Goal: Download file/media

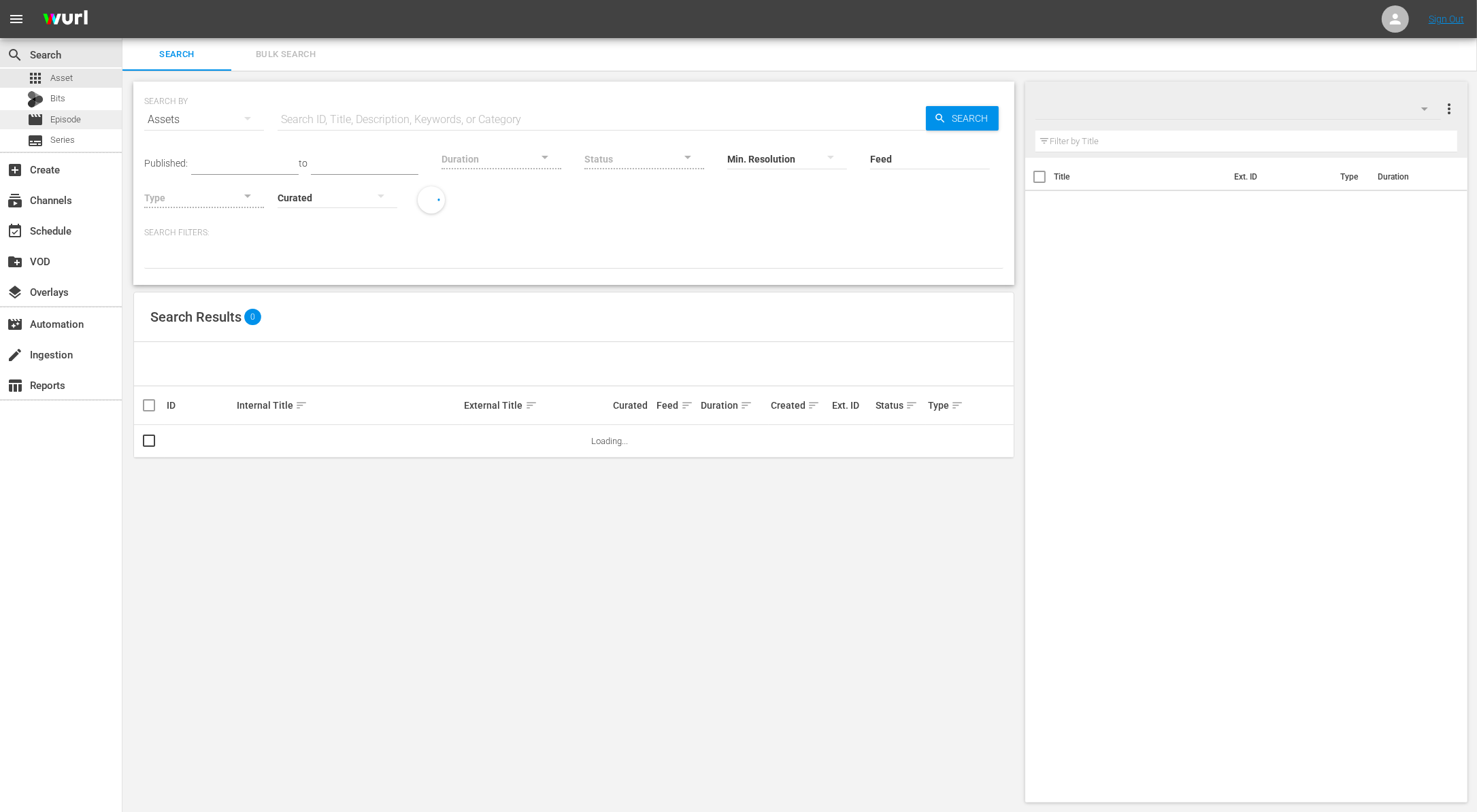
click at [71, 120] on span "Episode" at bounding box center [66, 119] width 30 height 14
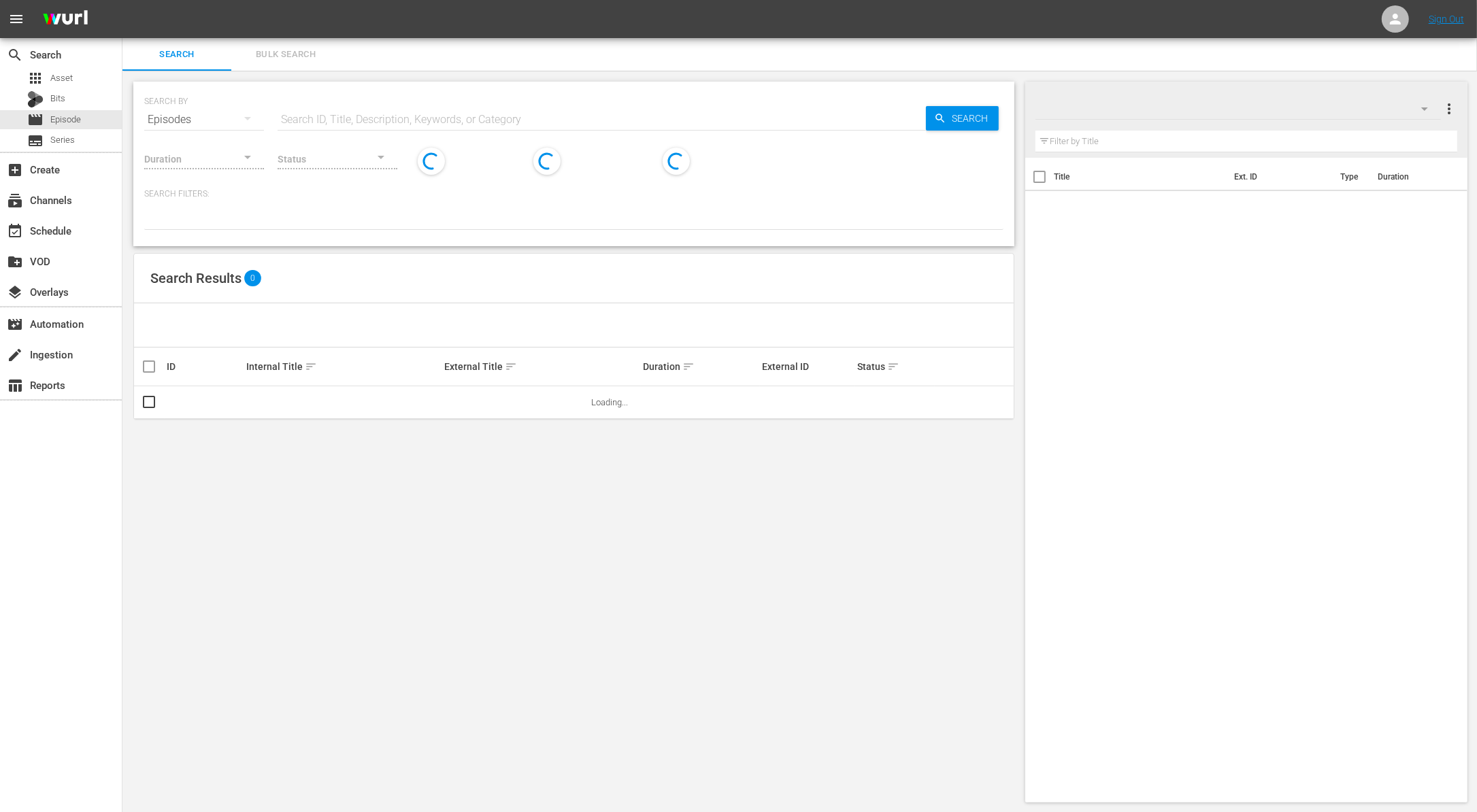
click at [389, 118] on input "text" at bounding box center [601, 119] width 648 height 33
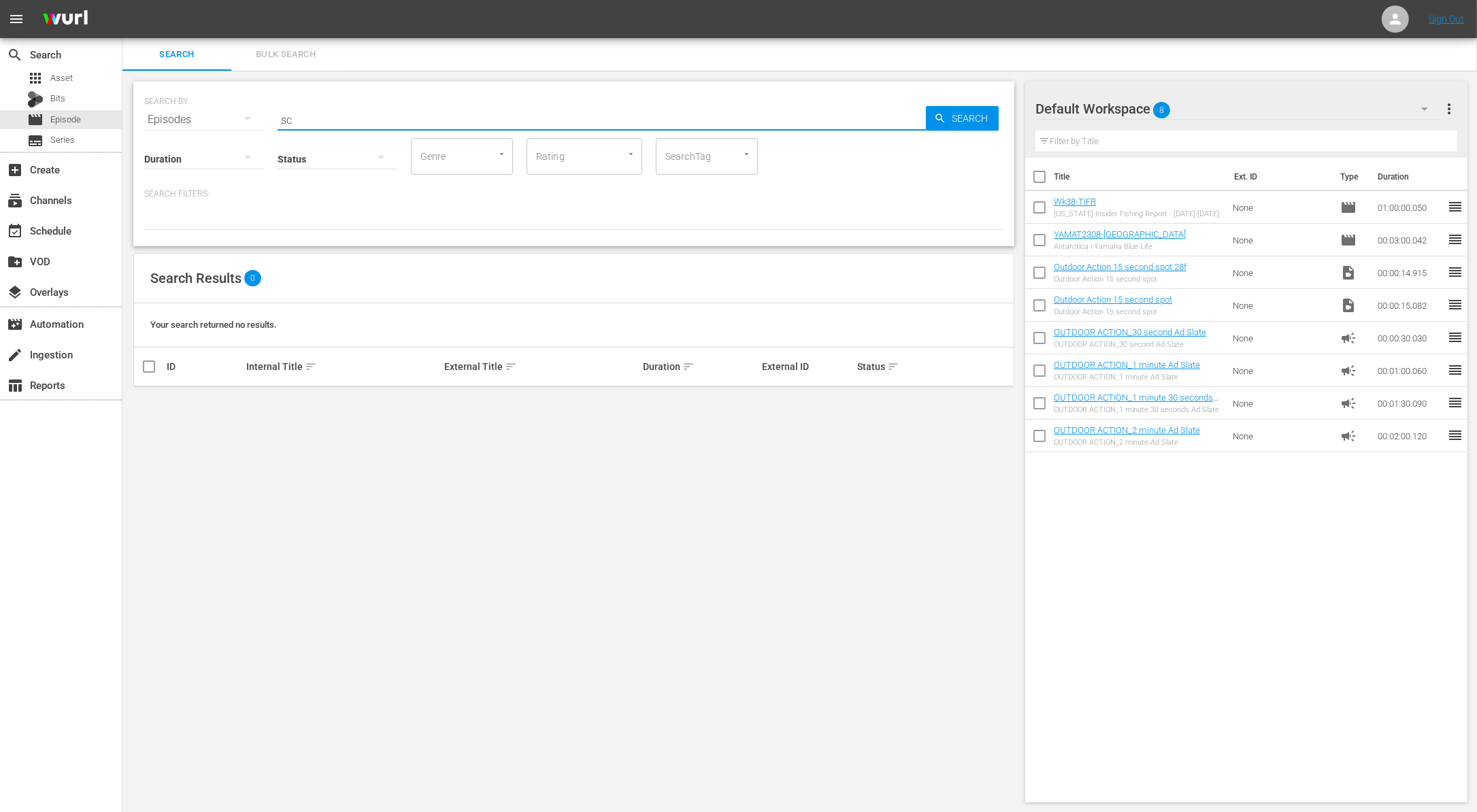
type input "s"
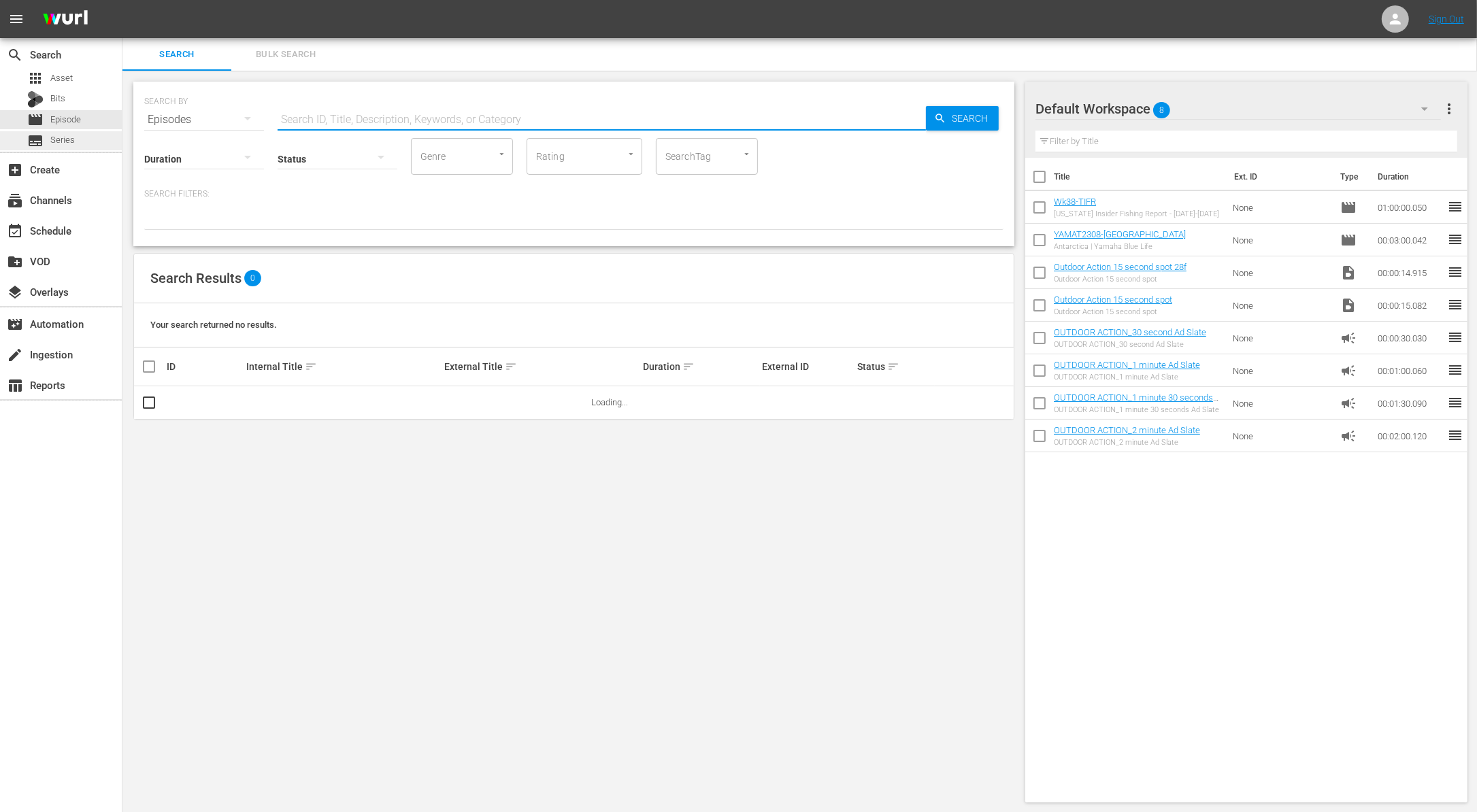
click at [70, 139] on span "Series" at bounding box center [63, 140] width 24 height 14
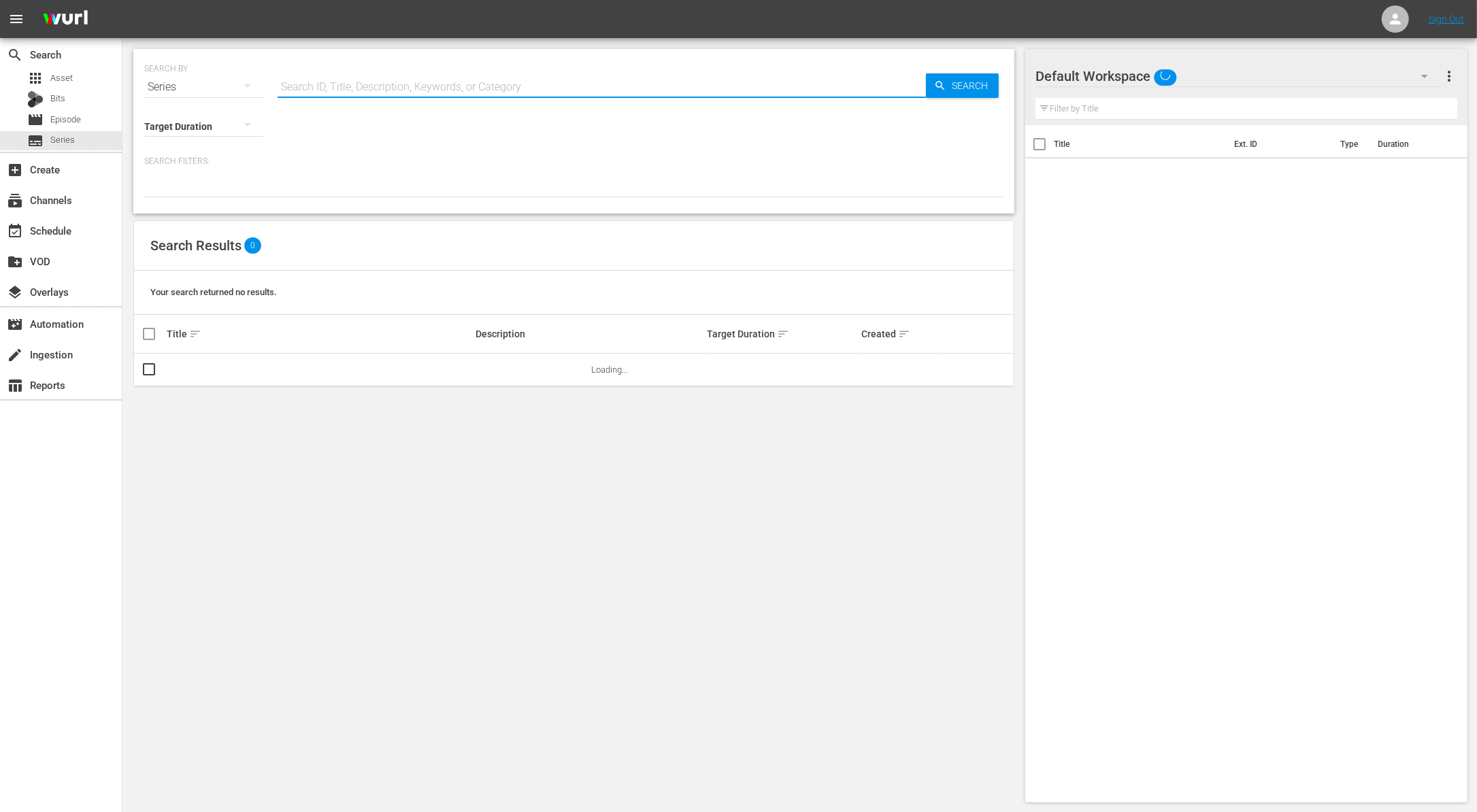
click at [348, 86] on input "text" at bounding box center [601, 87] width 648 height 33
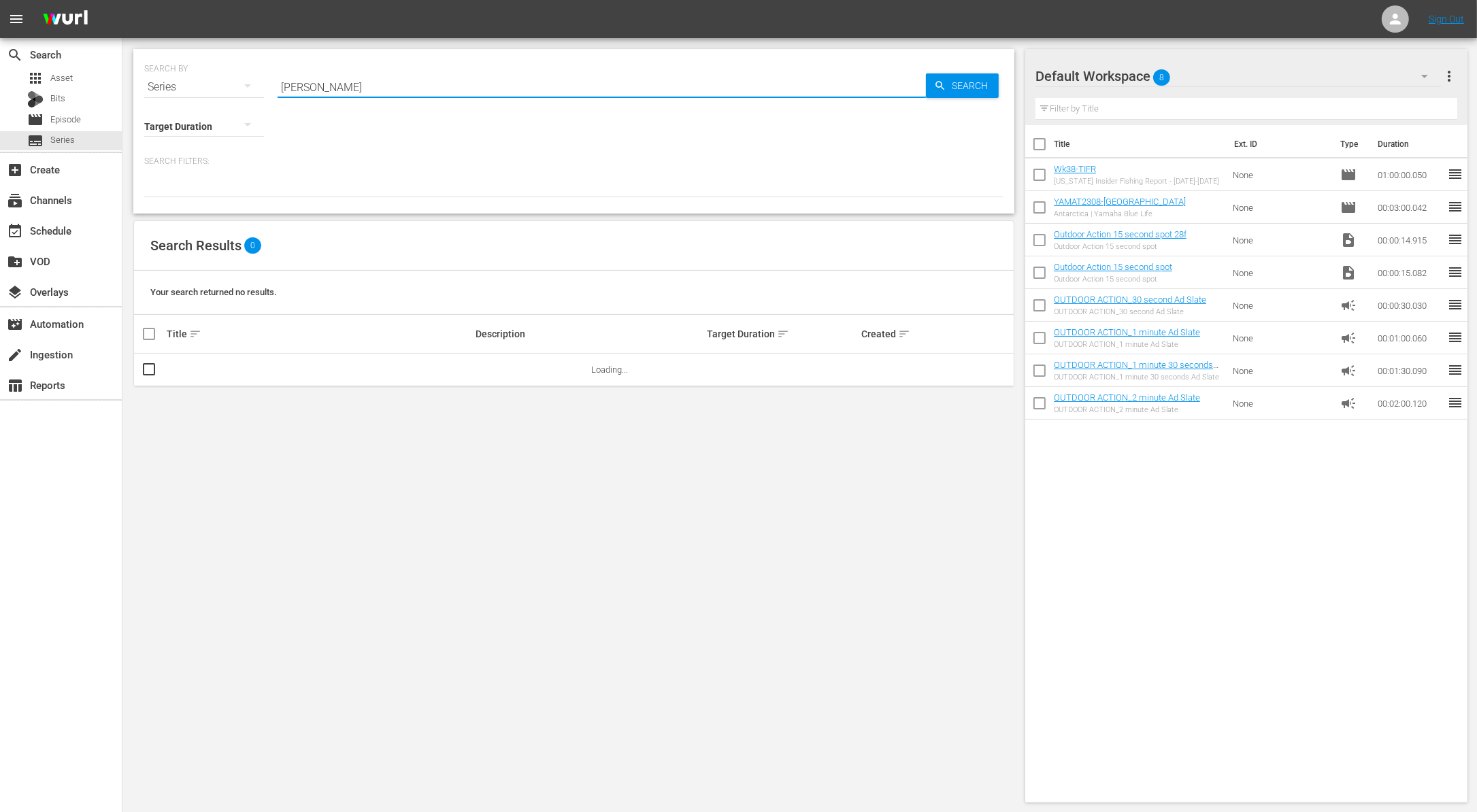
type input "[PERSON_NAME]"
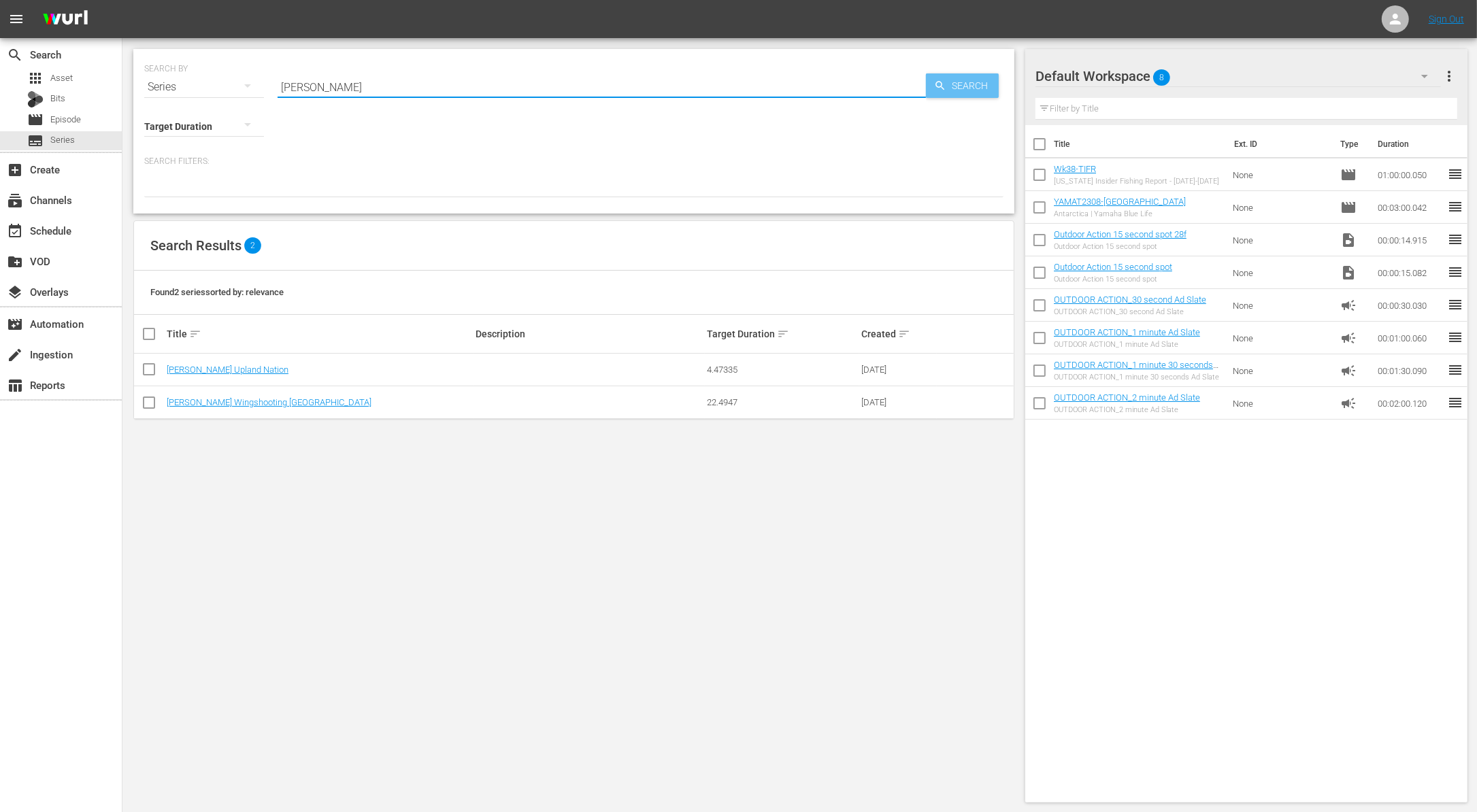
click at [979, 80] on span "Search" at bounding box center [972, 85] width 52 height 24
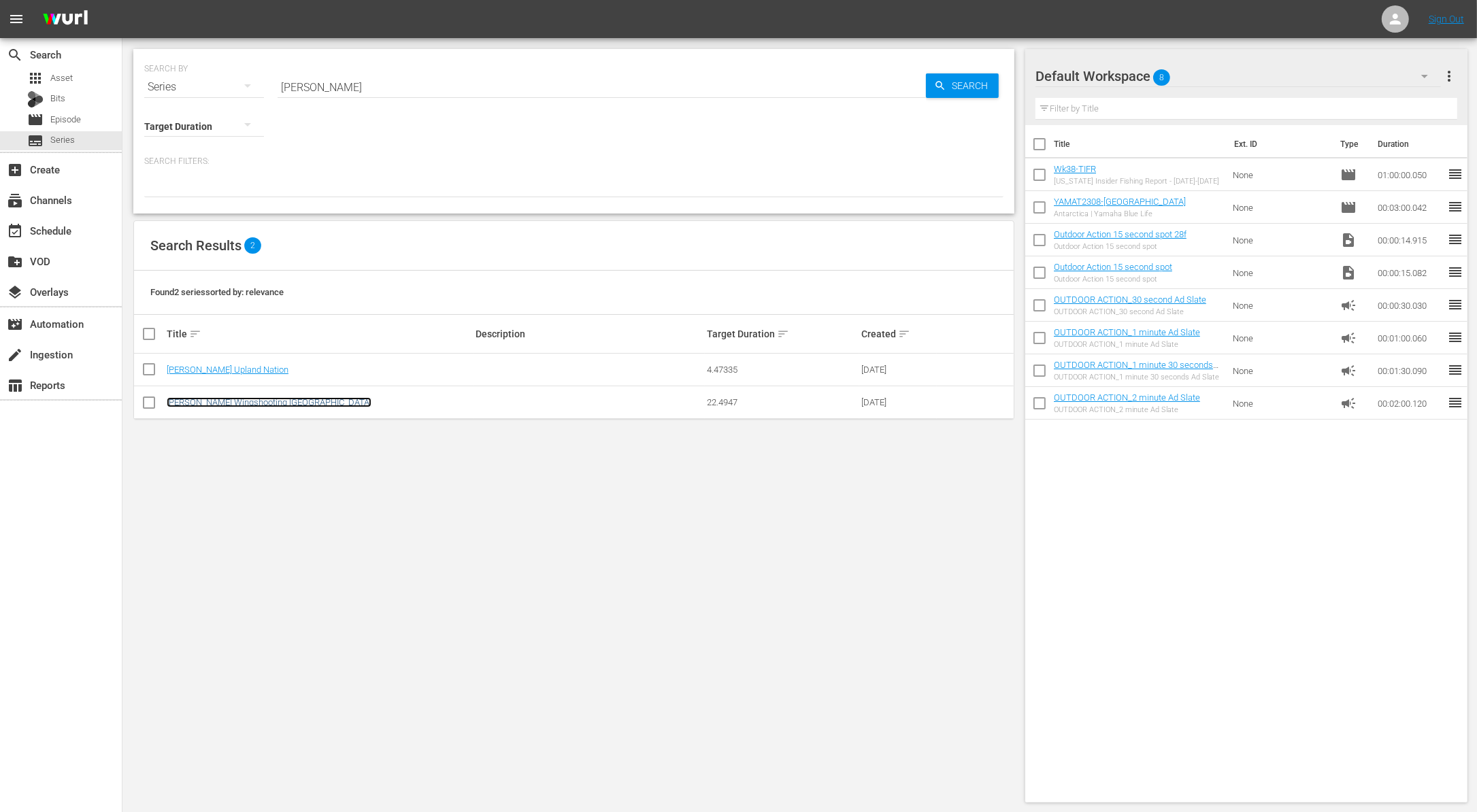
click at [277, 405] on link "[PERSON_NAME] Wingshooting [GEOGRAPHIC_DATA]" at bounding box center [268, 401] width 205 height 10
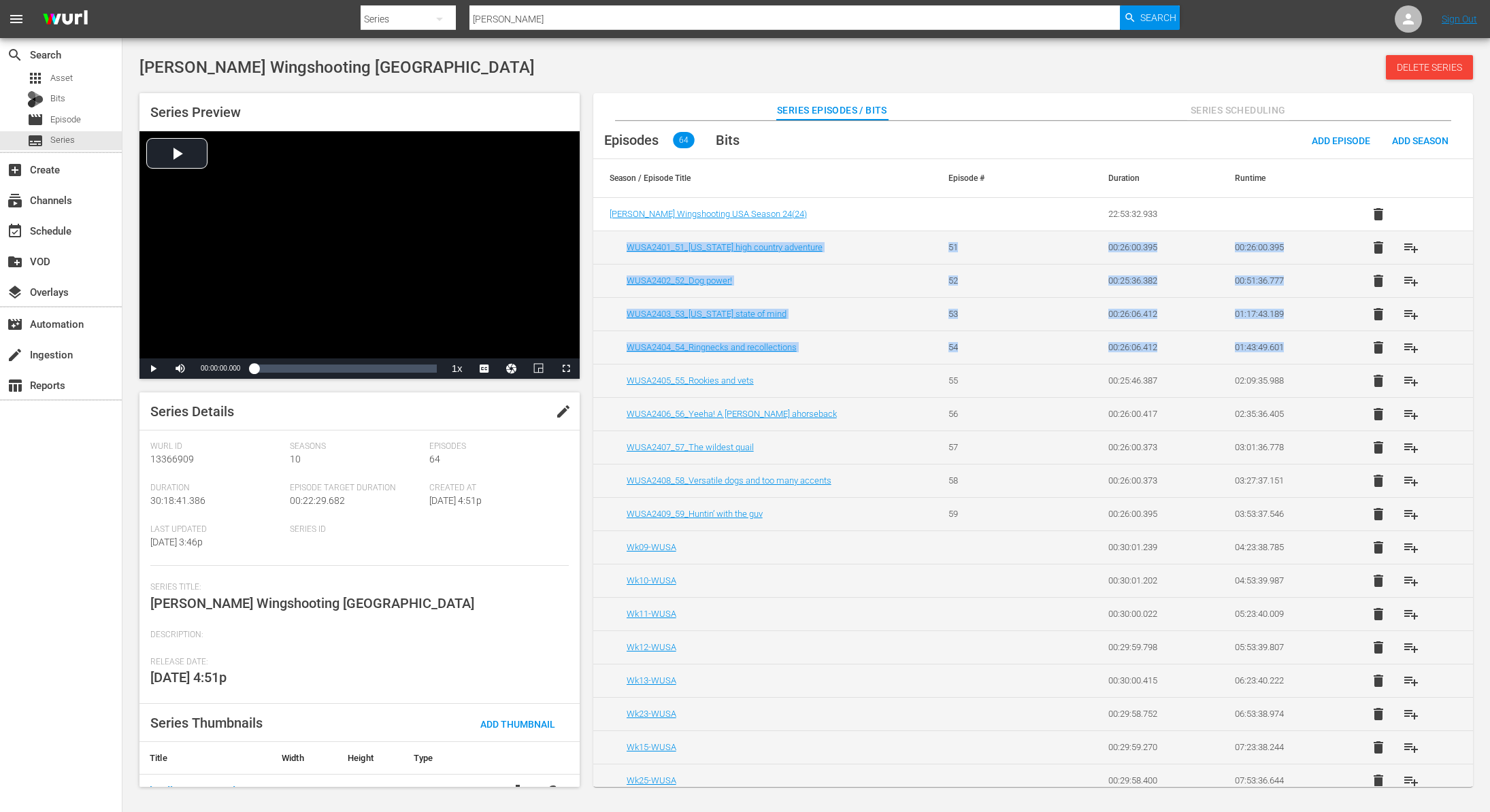
drag, startPoint x: 1468, startPoint y: 216, endPoint x: 1459, endPoint y: 348, distance: 132.3
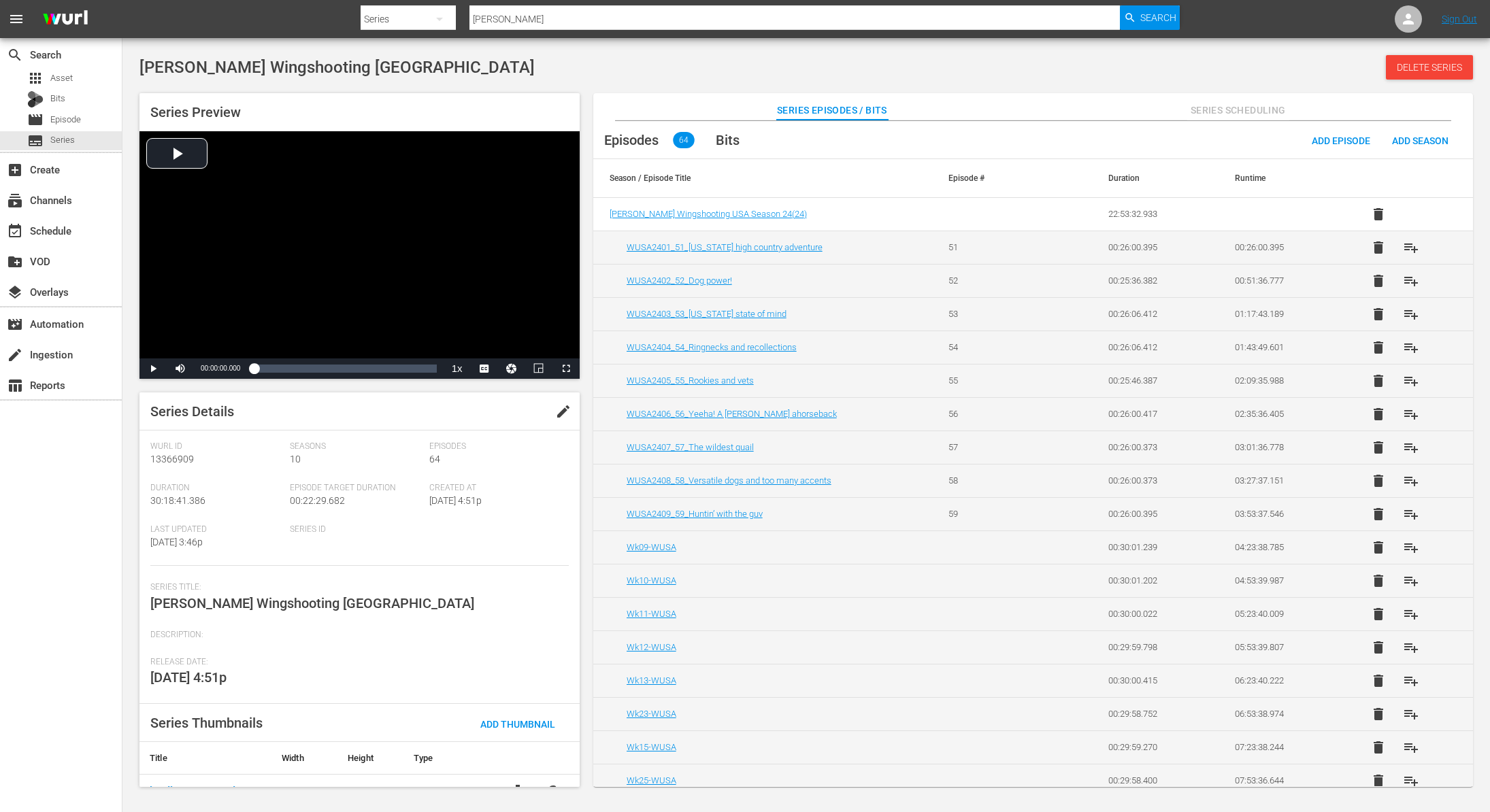
click at [1012, 133] on div "Episodes 64 Bits Add Episode Add Season" at bounding box center [1032, 140] width 880 height 38
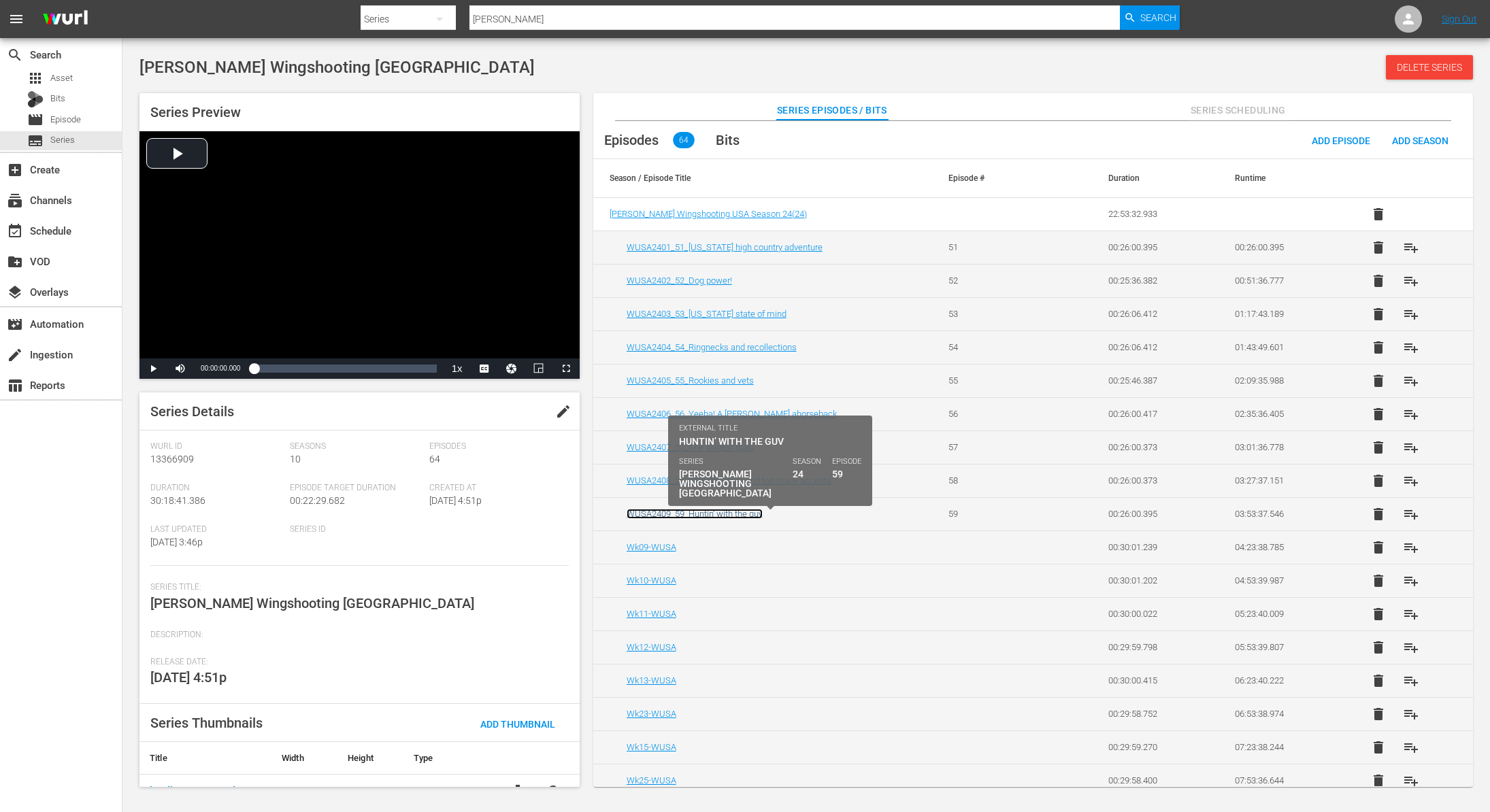
click at [735, 514] on link "WUSA2409_59_Huntin’ with the guv" at bounding box center [694, 513] width 136 height 10
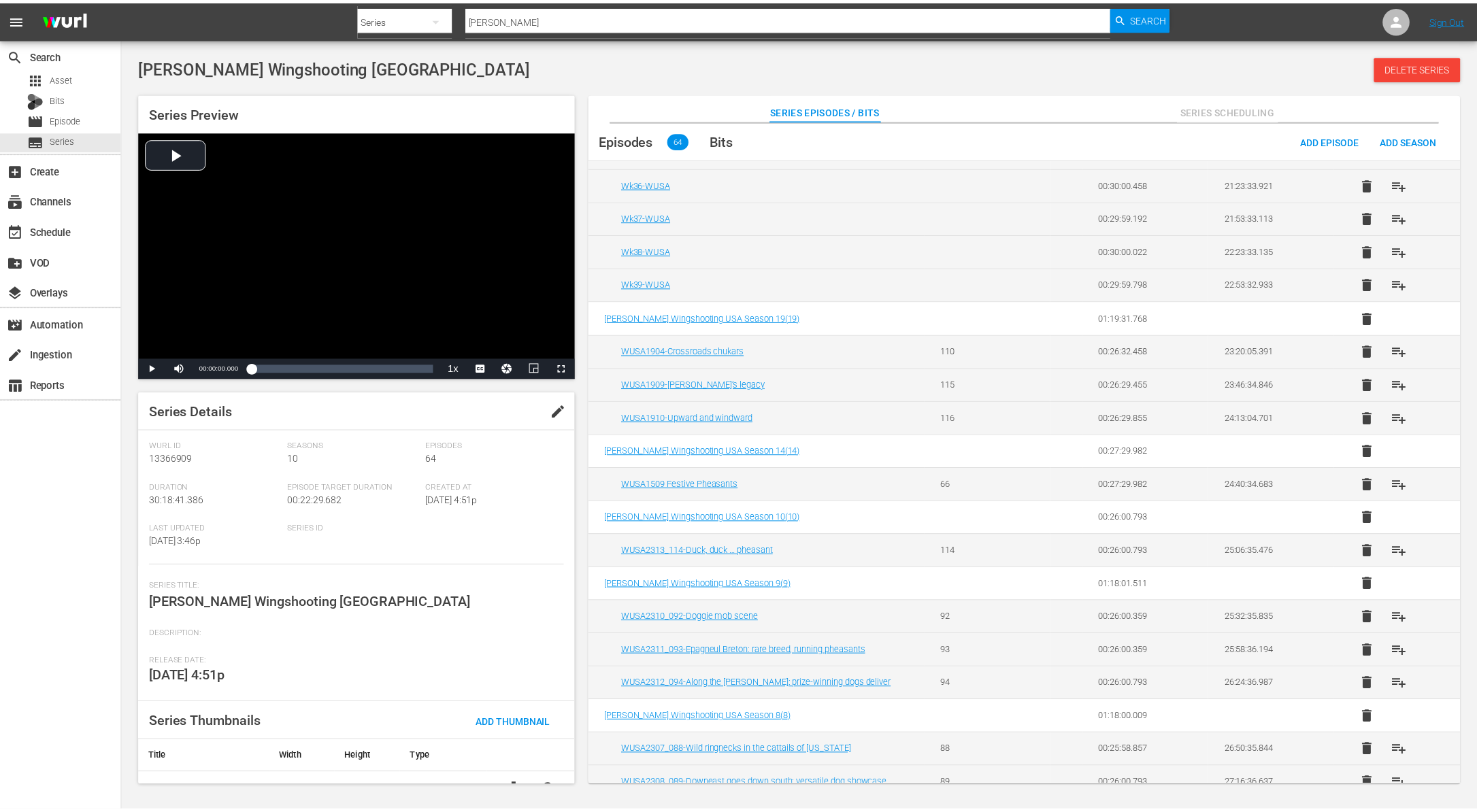
scroll to position [1858, 0]
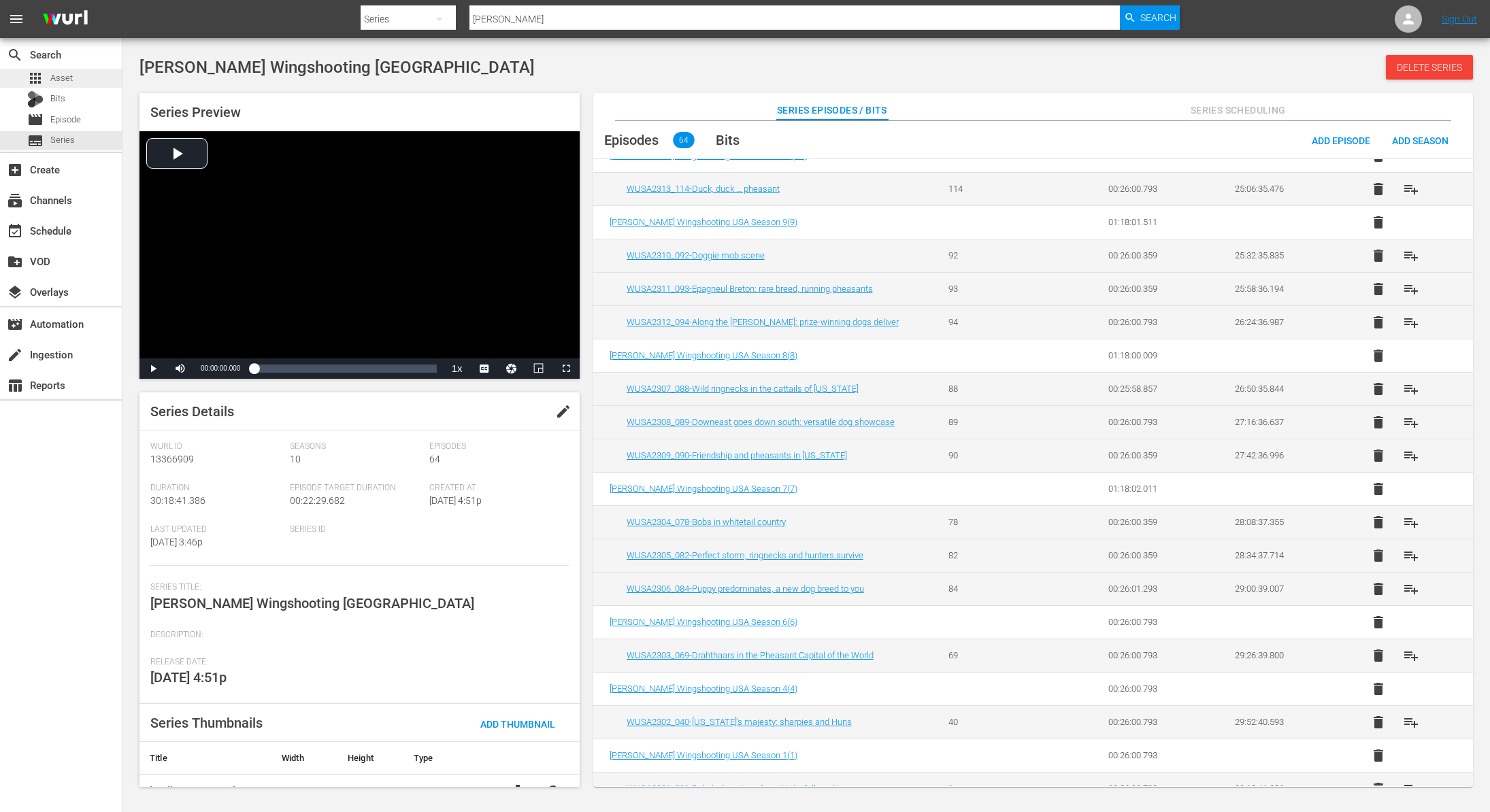
click at [72, 76] on div "apps Asset" at bounding box center [61, 78] width 122 height 19
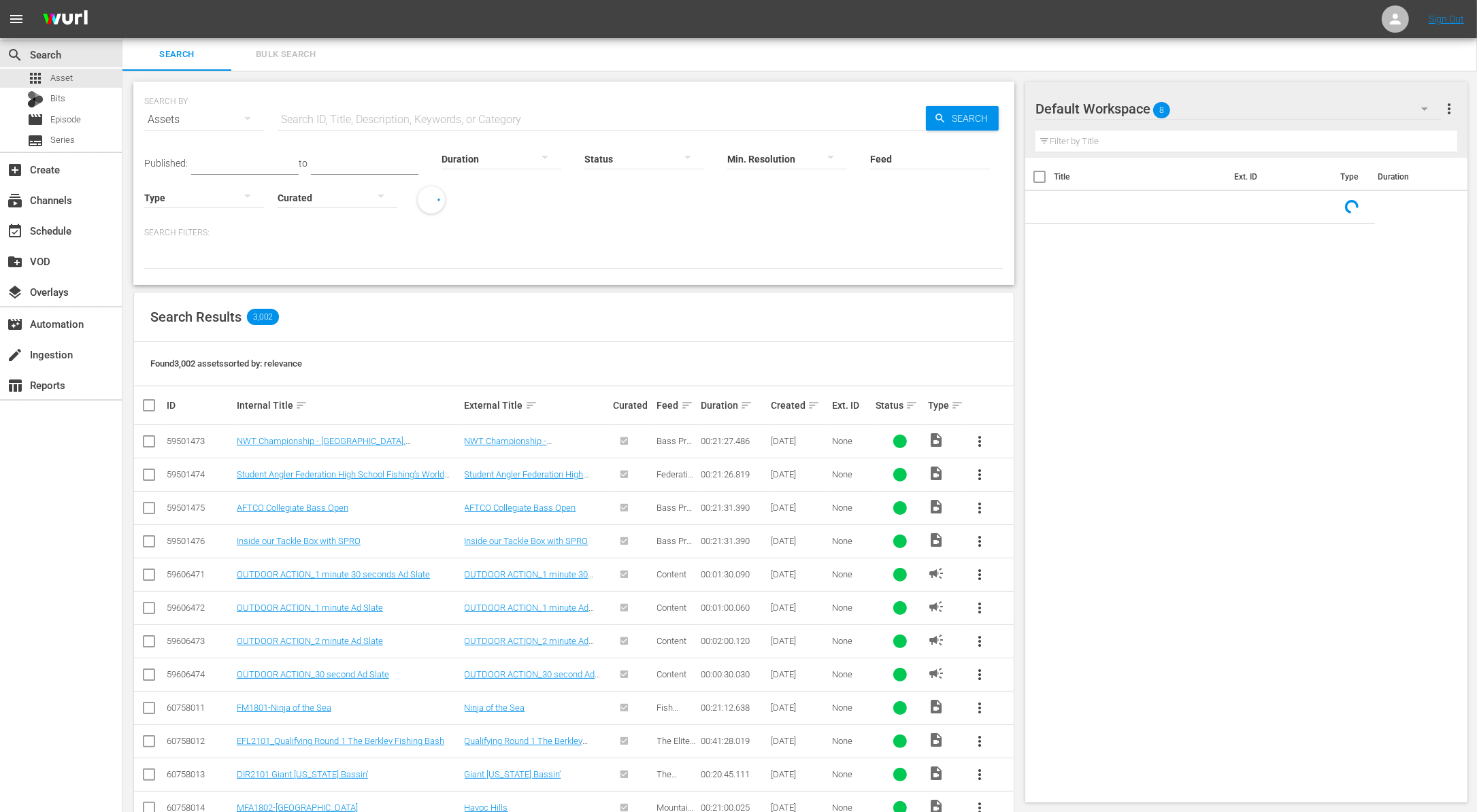
click at [908, 156] on input "Feed" at bounding box center [929, 160] width 119 height 49
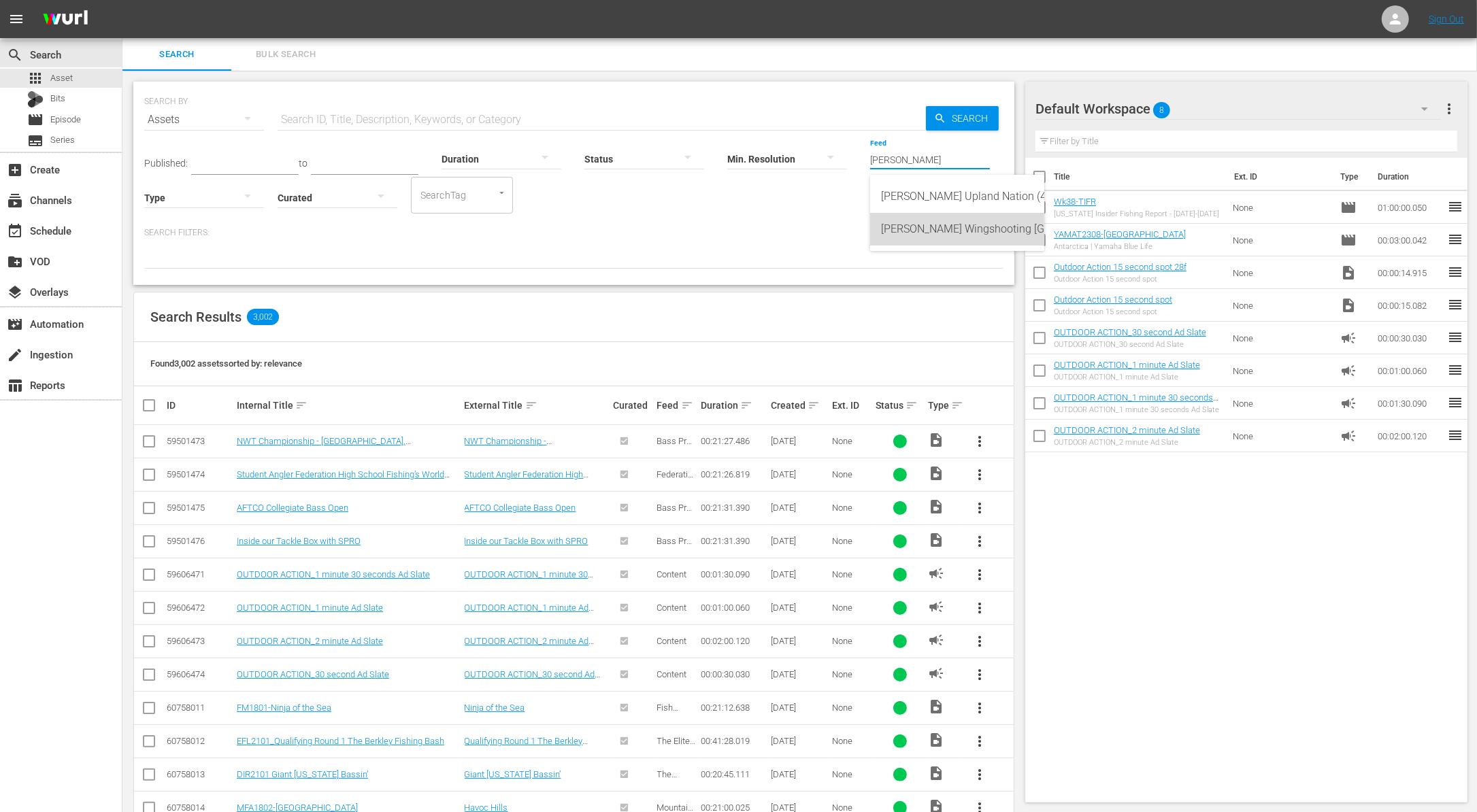
click at [933, 240] on div "[PERSON_NAME] Wingshooting [GEOGRAPHIC_DATA] (418986)" at bounding box center [957, 228] width 152 height 33
type input "[PERSON_NAME] Wingshooting [GEOGRAPHIC_DATA] (418986)"
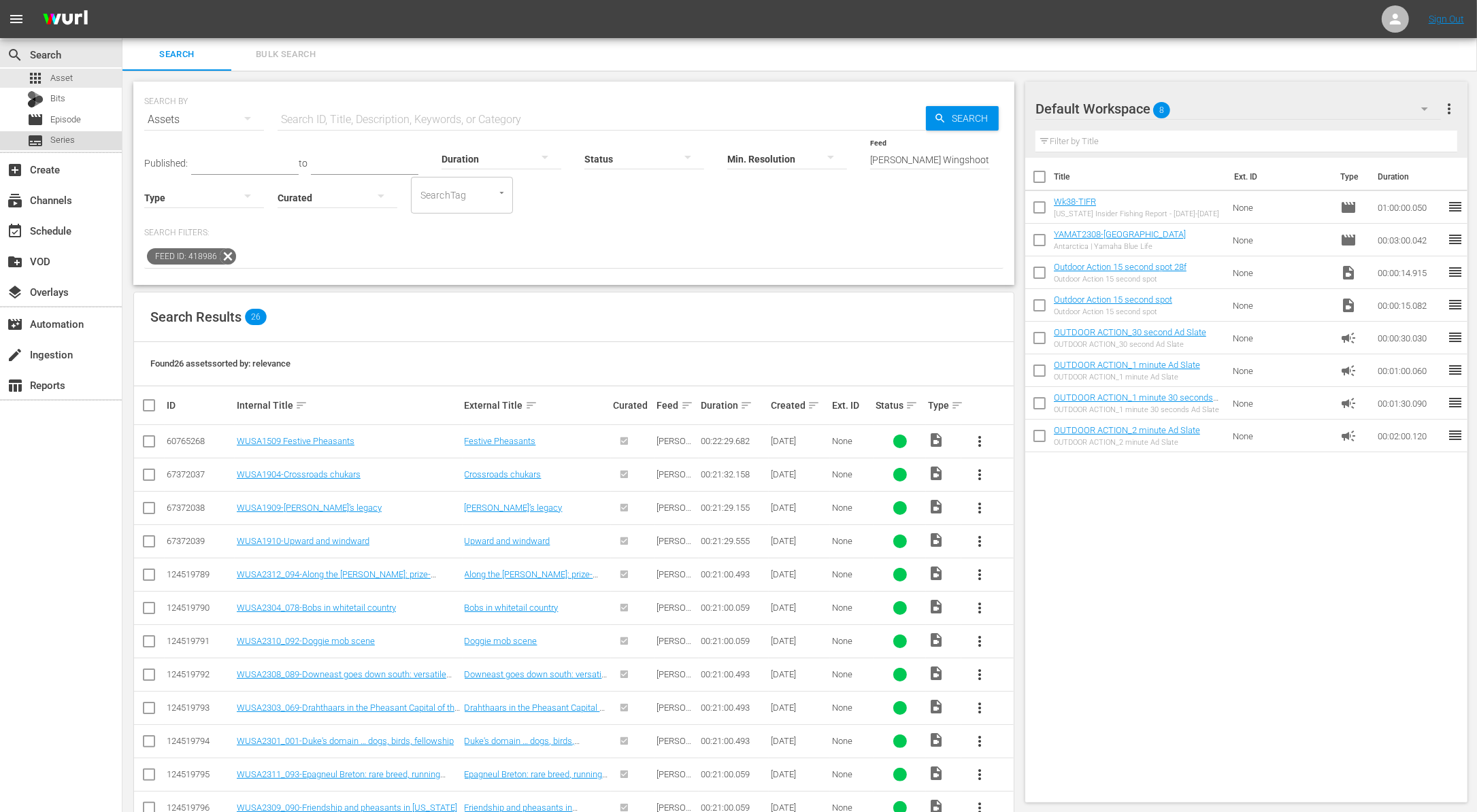
click at [70, 139] on span "Series" at bounding box center [63, 140] width 24 height 14
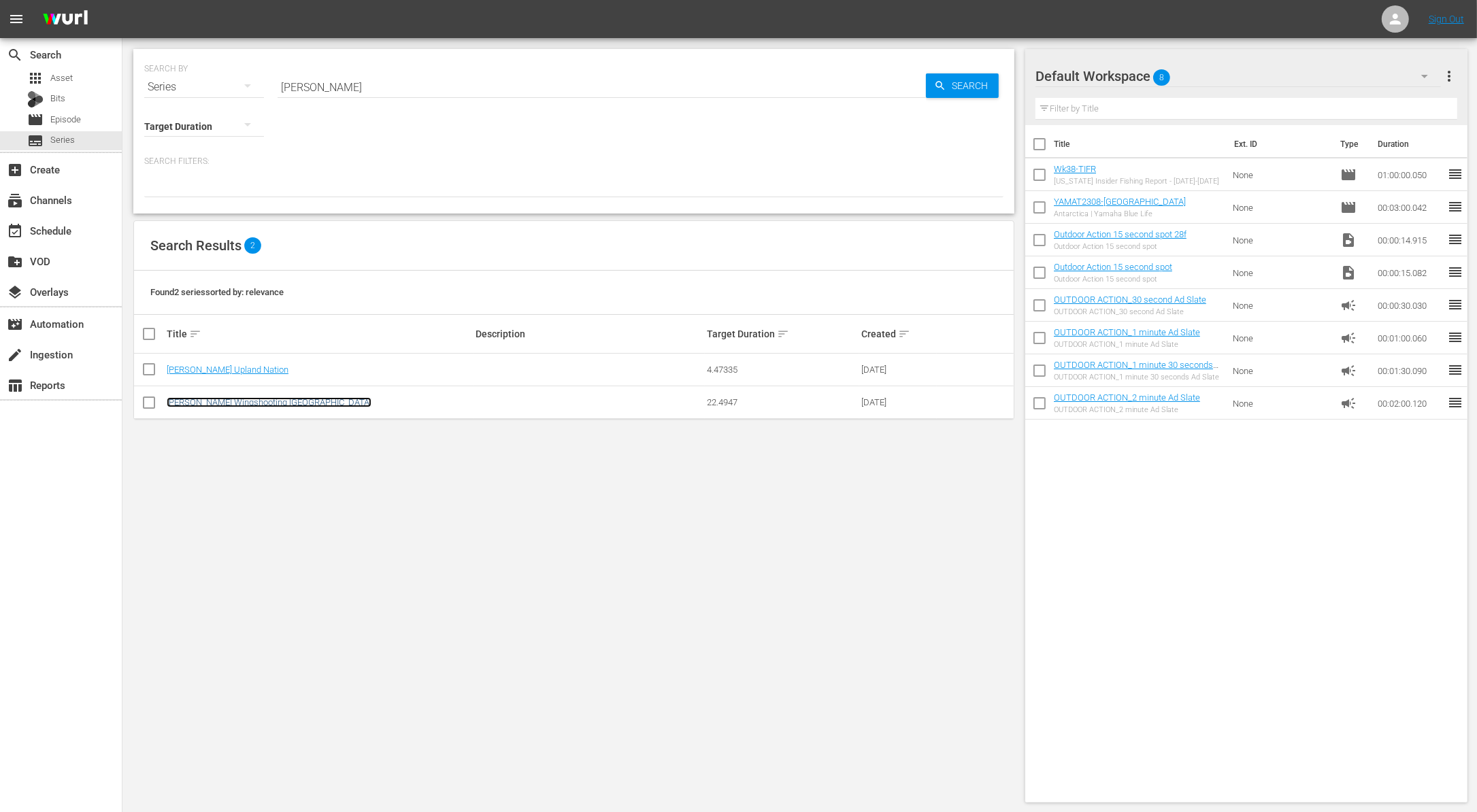
click at [279, 397] on link "[PERSON_NAME] Wingshooting [GEOGRAPHIC_DATA]" at bounding box center [268, 401] width 205 height 10
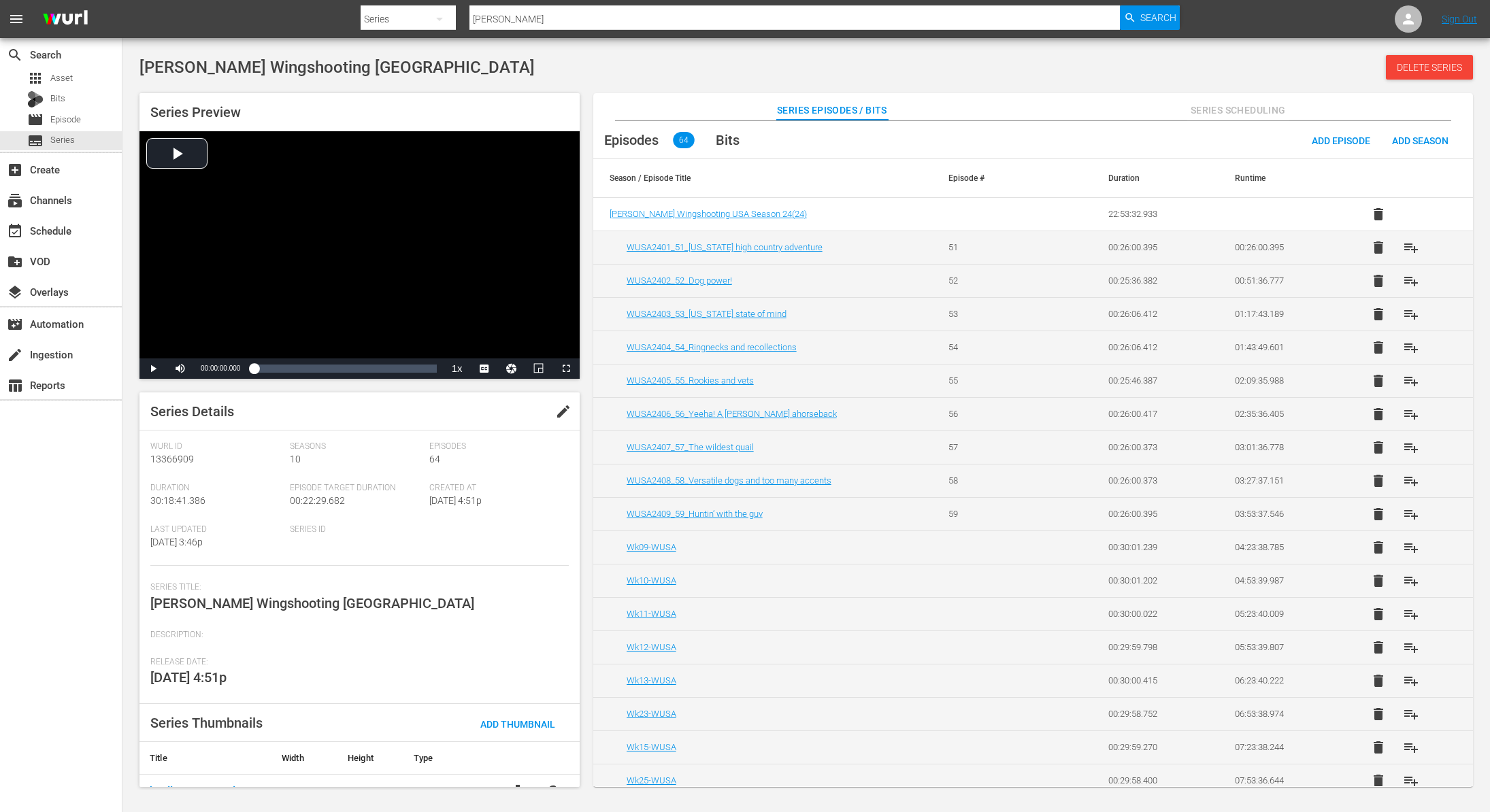
click at [1477, 665] on div "Series Preview Video Player is loading. Play Video Play Mute Current Time 00:00…" at bounding box center [806, 432] width 1347 height 693
click at [1483, 662] on div "[PERSON_NAME] Wingshooting USA Delete Series Series Preview Video Player is loa…" at bounding box center [806, 417] width 1367 height 745
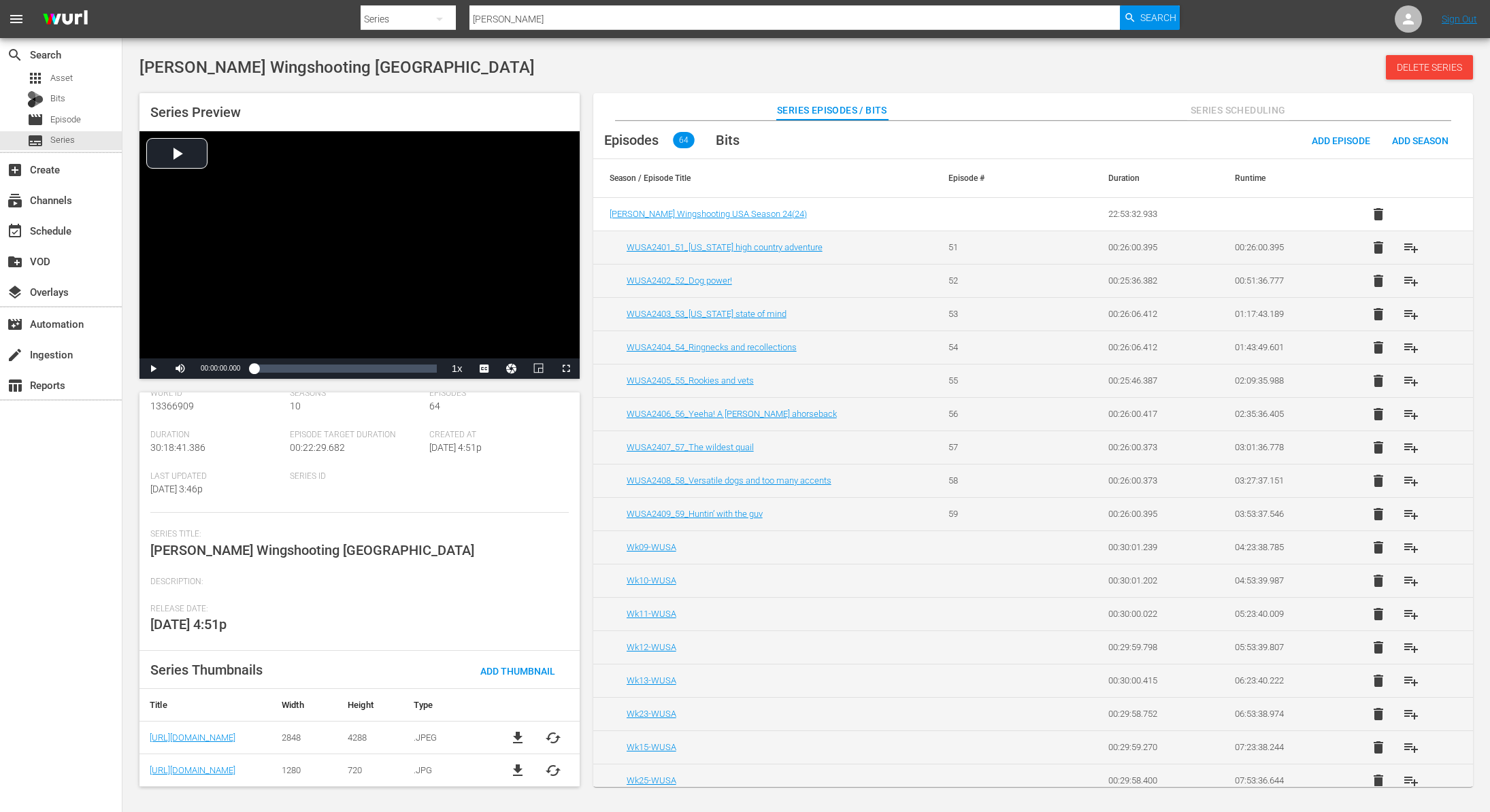
click at [514, 767] on span "file_download" at bounding box center [518, 770] width 17 height 17
